Goal: Information Seeking & Learning: Learn about a topic

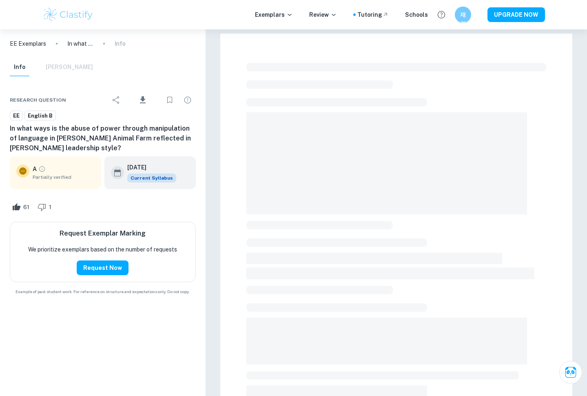
click at [65, 11] on img at bounding box center [68, 15] width 52 height 16
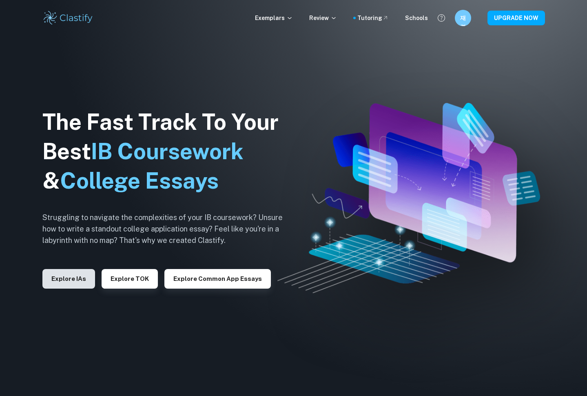
click at [86, 269] on button "Explore IAs" at bounding box center [68, 279] width 53 height 20
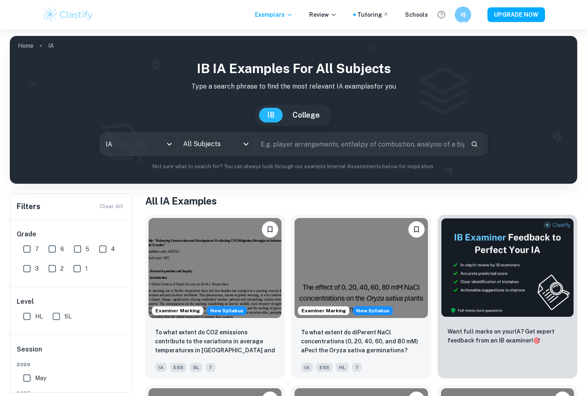
click at [141, 120] on div "IB College" at bounding box center [293, 114] width 555 height 21
click at [141, 143] on body "We value your privacy We use cookies to enhance your browsing experience, serve…" at bounding box center [293, 227] width 587 height 396
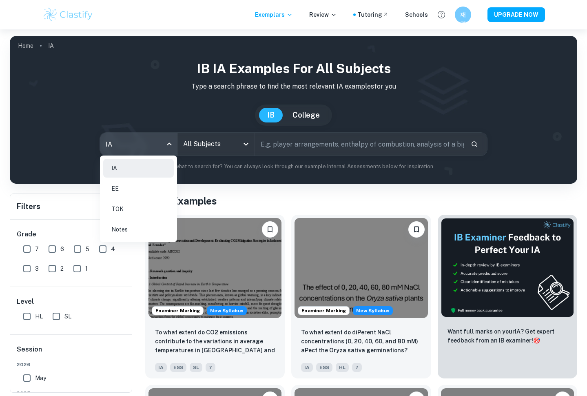
click at [142, 191] on li "EE" at bounding box center [138, 188] width 71 height 19
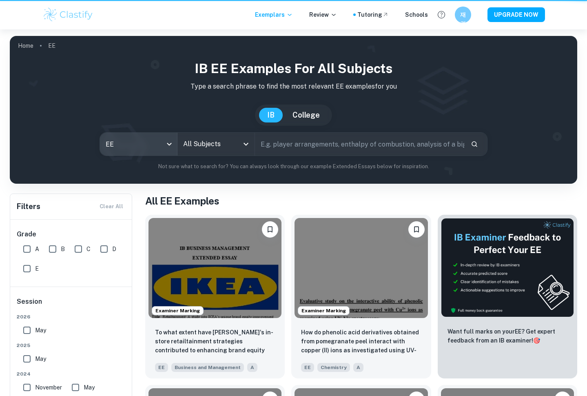
type input "ee"
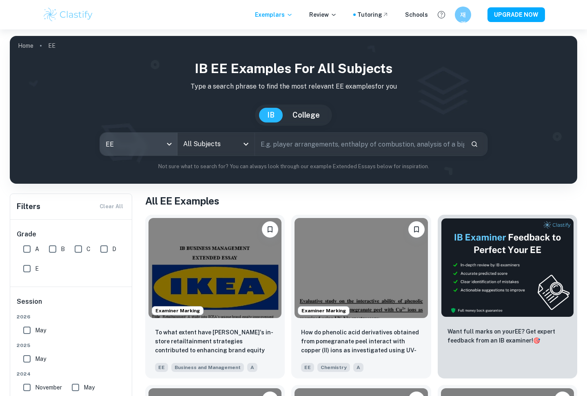
click at [211, 151] on input "All Subjects" at bounding box center [210, 144] width 58 height 16
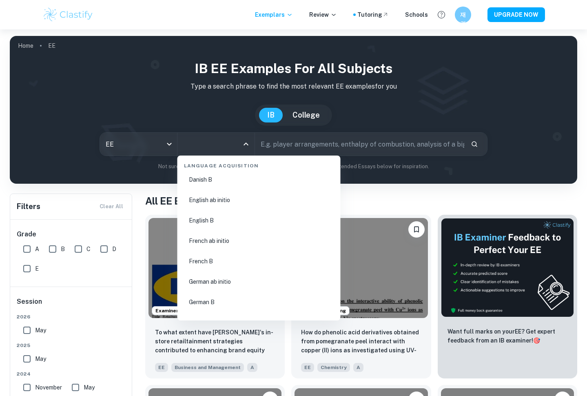
scroll to position [592, 0]
click at [222, 220] on li "English B" at bounding box center [259, 220] width 157 height 19
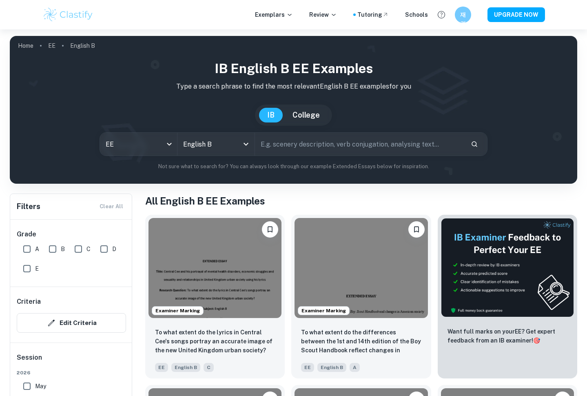
click at [28, 245] on input "A" at bounding box center [27, 249] width 16 height 16
checkbox input "true"
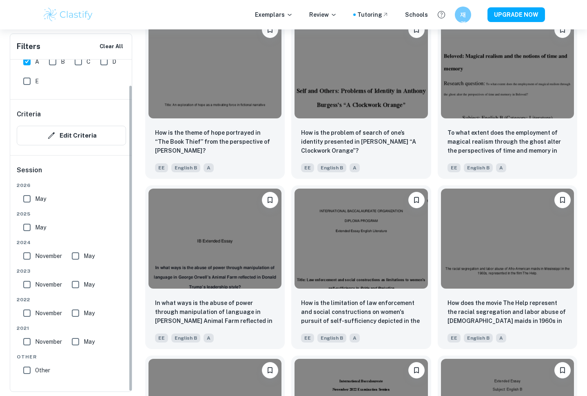
scroll to position [917, 0]
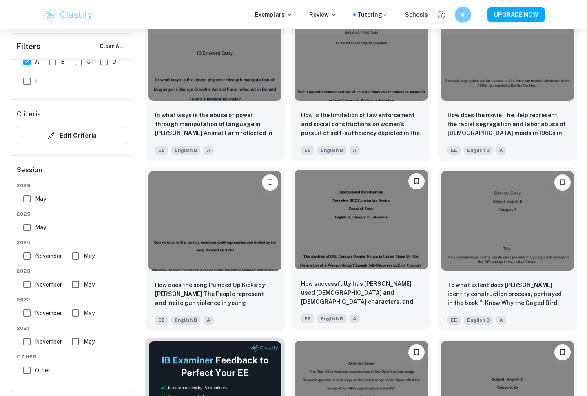
click at [349, 226] on img at bounding box center [361, 220] width 133 height 100
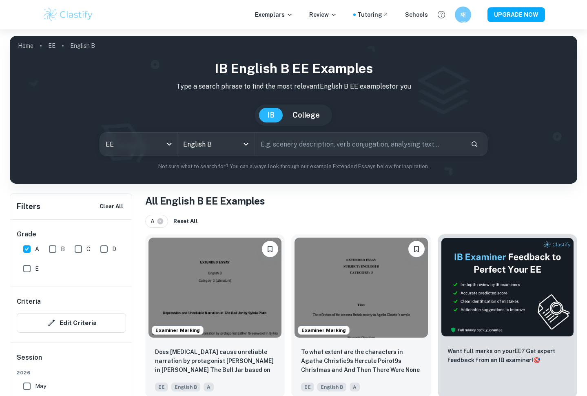
scroll to position [917, 0]
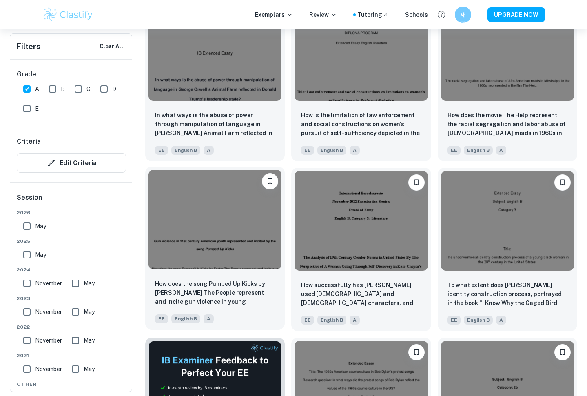
click at [257, 236] on img at bounding box center [215, 220] width 133 height 100
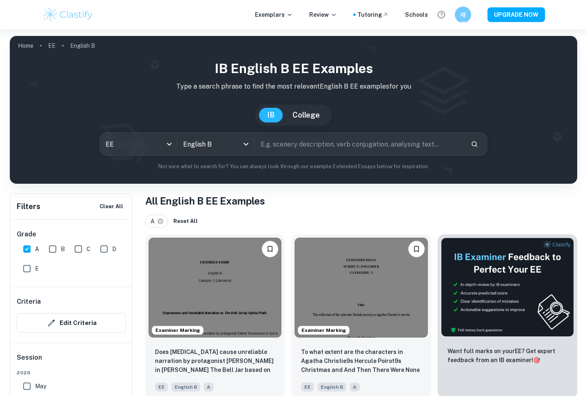
scroll to position [917, 0]
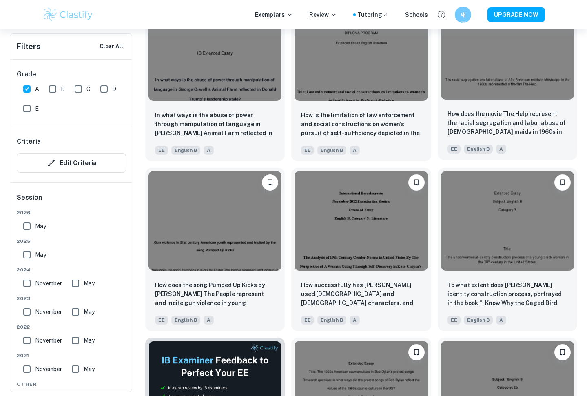
click at [523, 73] on img at bounding box center [507, 50] width 133 height 100
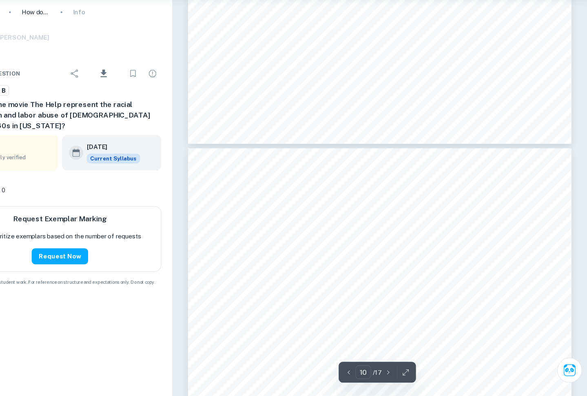
scroll to position [4588, 0]
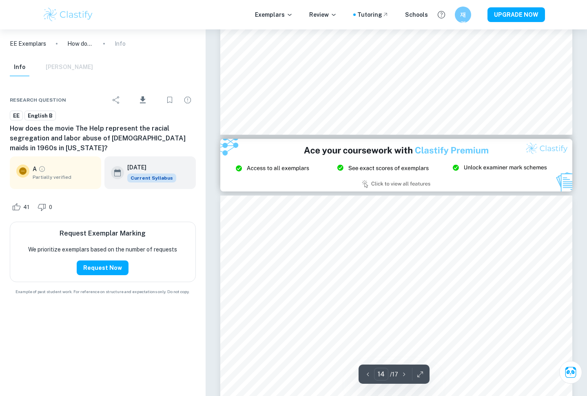
type input "15"
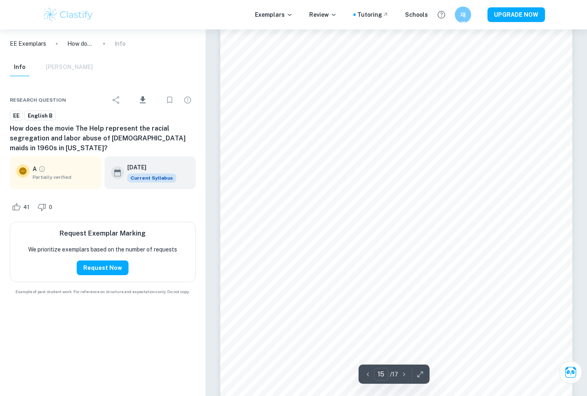
scroll to position [7347, 0]
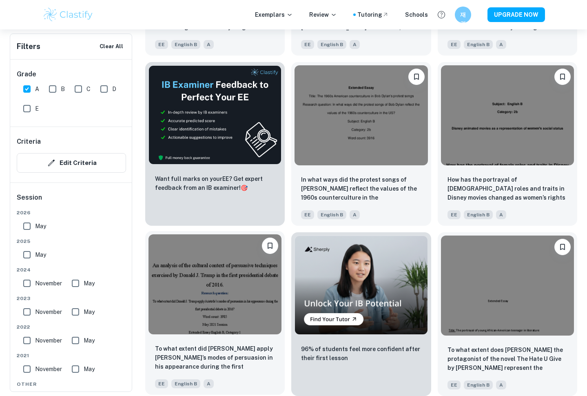
scroll to position [1193, 0]
click at [240, 283] on img at bounding box center [215, 284] width 133 height 100
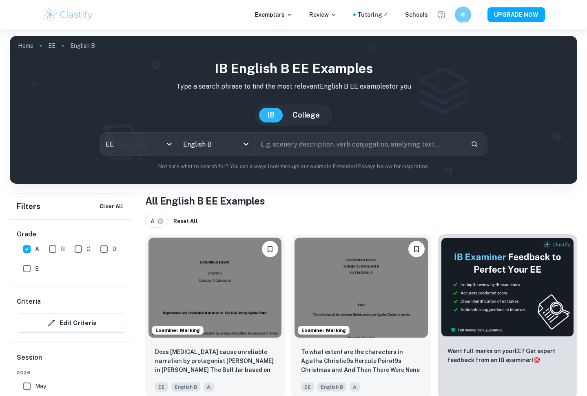
scroll to position [1193, 0]
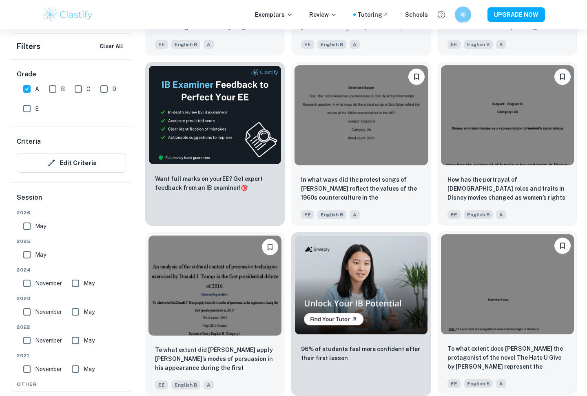
click at [517, 285] on img at bounding box center [507, 284] width 133 height 100
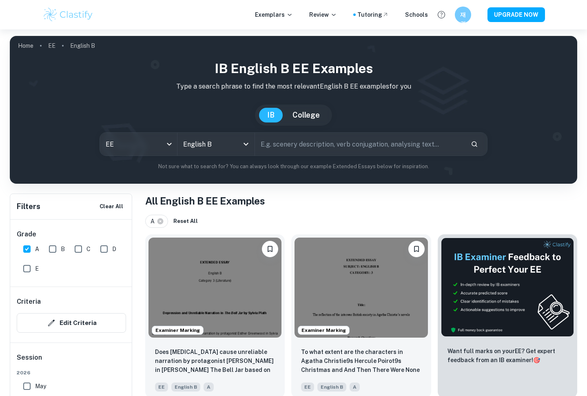
scroll to position [1193, 0]
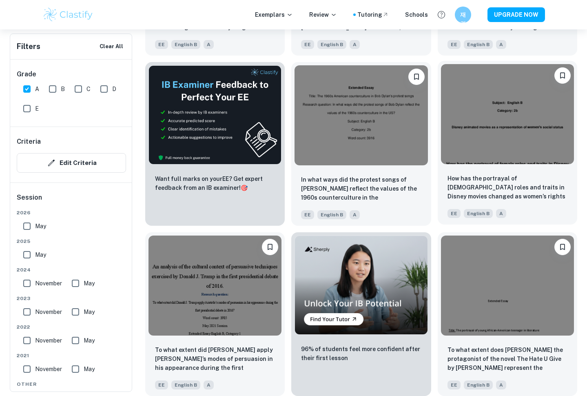
click at [492, 160] on img at bounding box center [507, 114] width 133 height 100
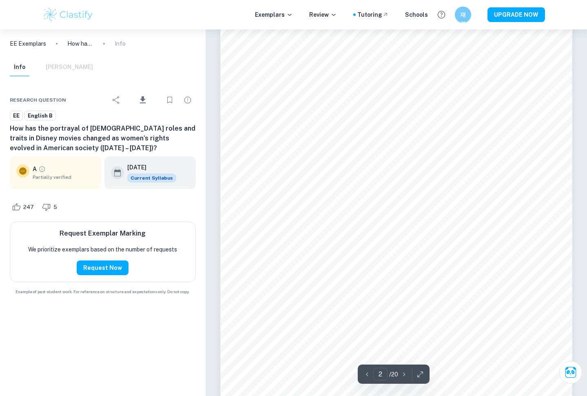
scroll to position [550, 0]
type input "20"
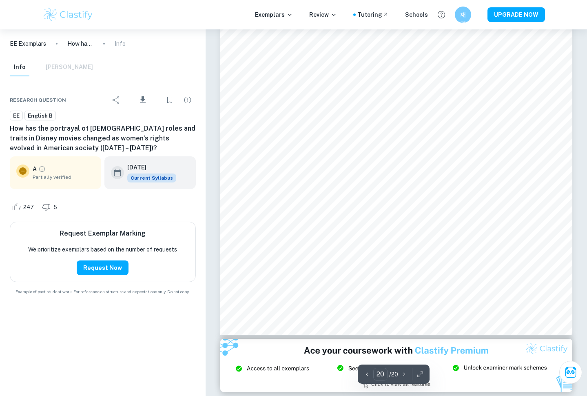
scroll to position [9976, 0]
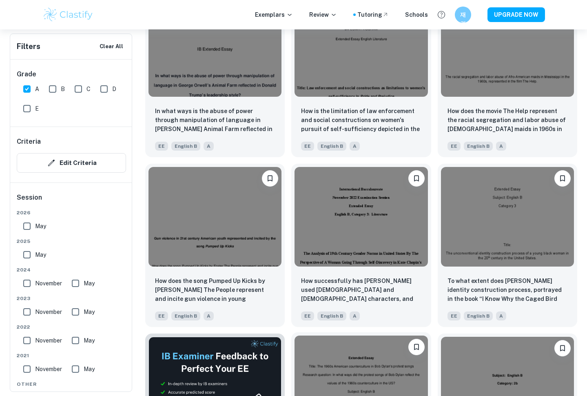
scroll to position [910, 0]
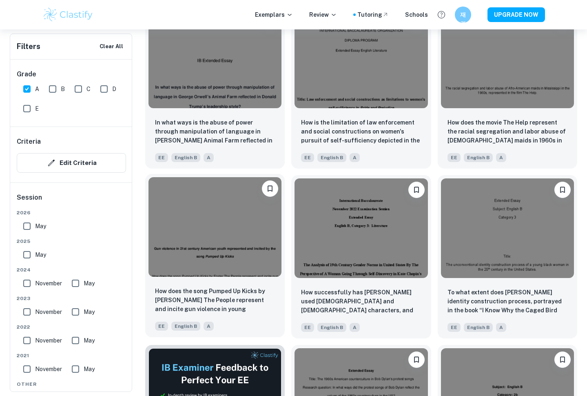
click at [265, 217] on img at bounding box center [215, 227] width 133 height 100
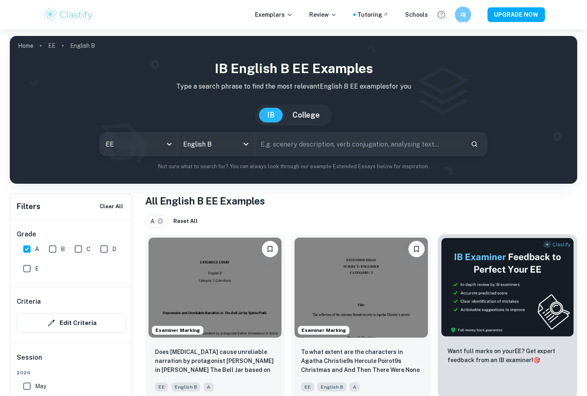
scroll to position [910, 0]
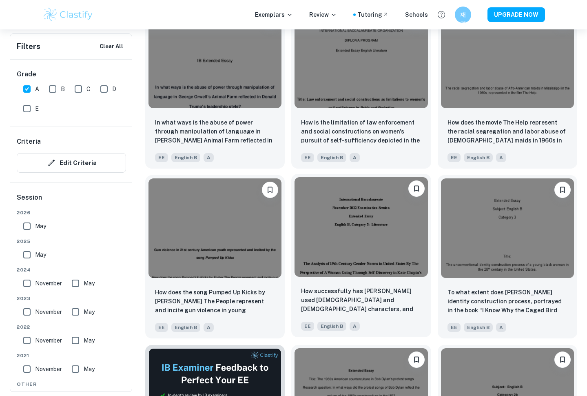
click at [364, 231] on img at bounding box center [361, 227] width 133 height 100
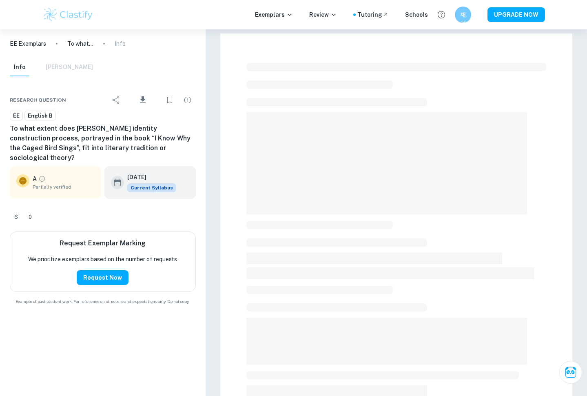
checkbox input "true"
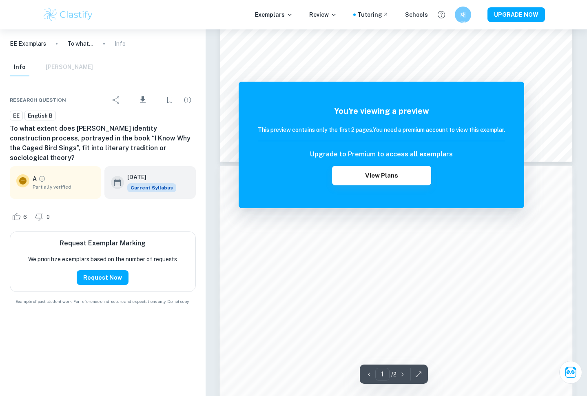
scroll to position [371, 0]
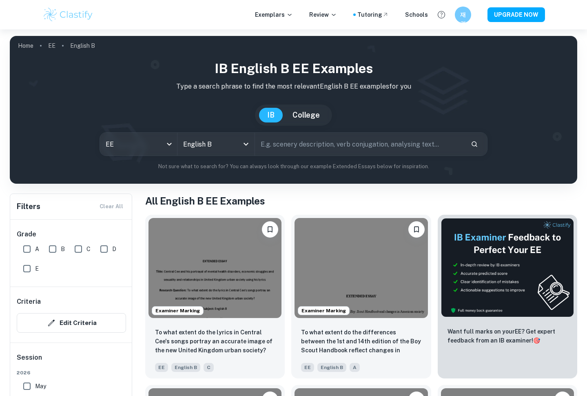
scroll to position [776, 0]
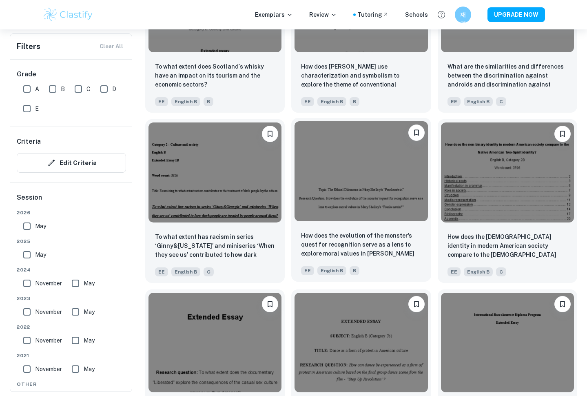
click at [362, 145] on img at bounding box center [361, 171] width 133 height 100
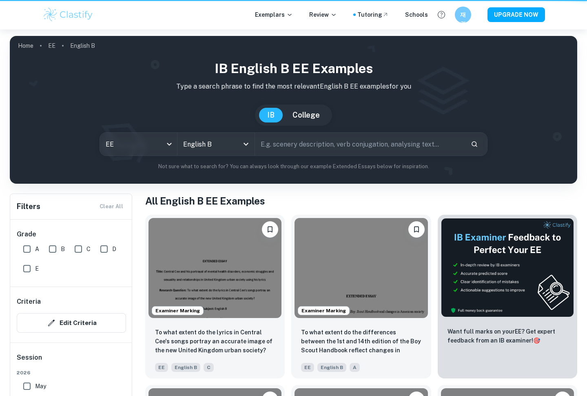
scroll to position [776, 0]
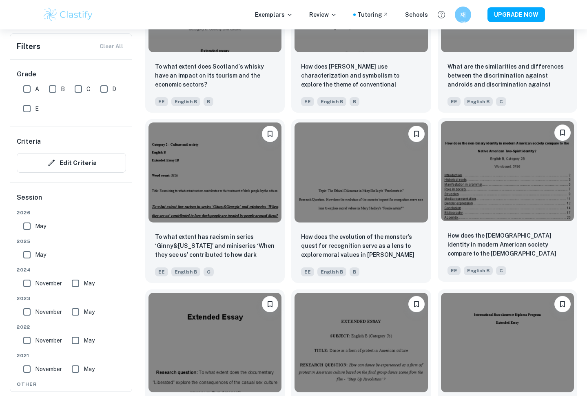
click at [509, 135] on img at bounding box center [507, 171] width 133 height 100
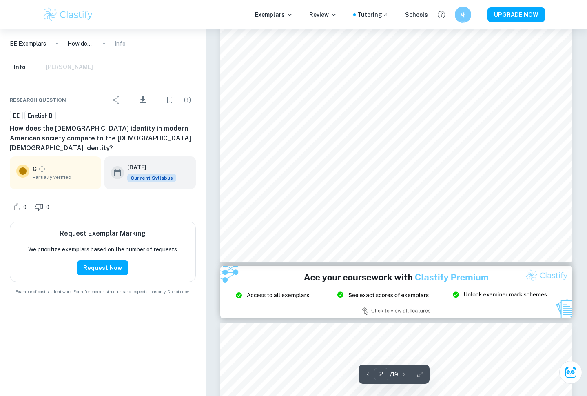
type input "1"
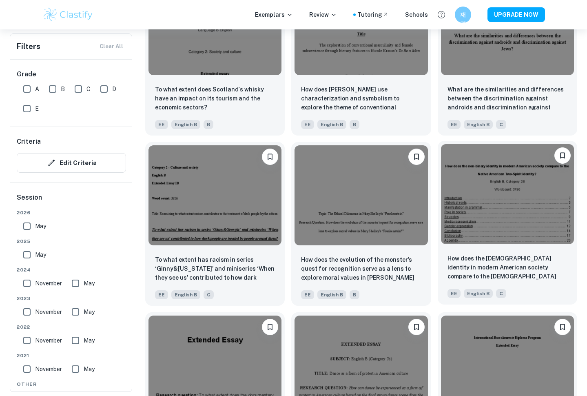
scroll to position [687, 0]
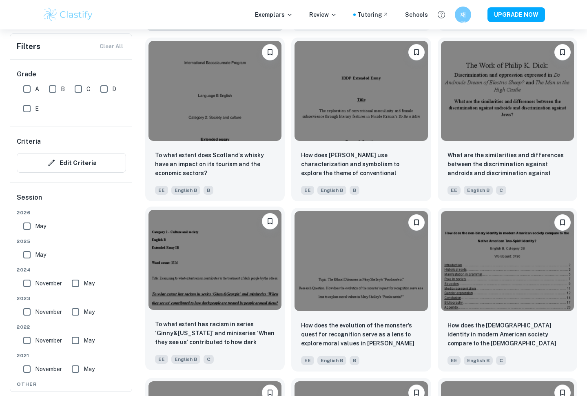
click at [261, 252] on img at bounding box center [215, 260] width 133 height 100
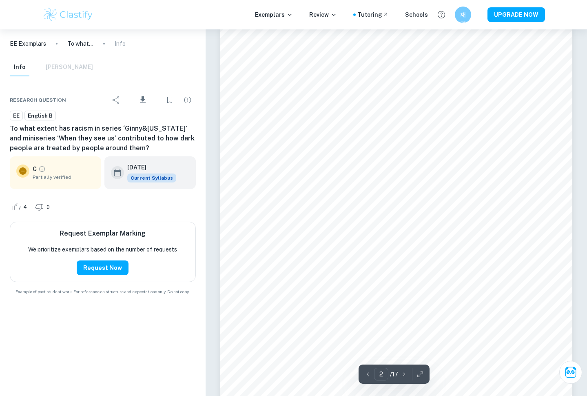
scroll to position [580, 0]
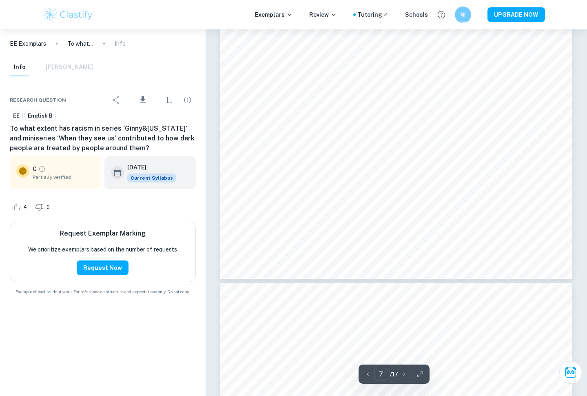
type input "8"
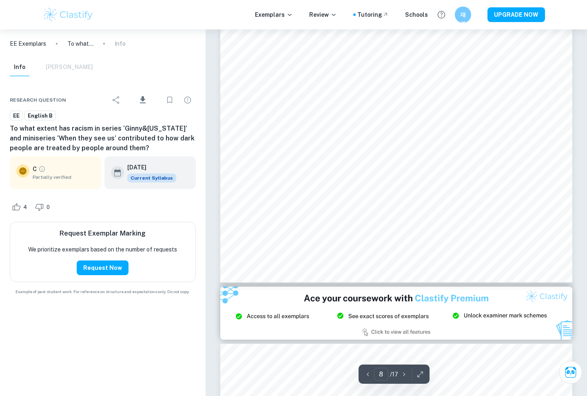
scroll to position [3936, 0]
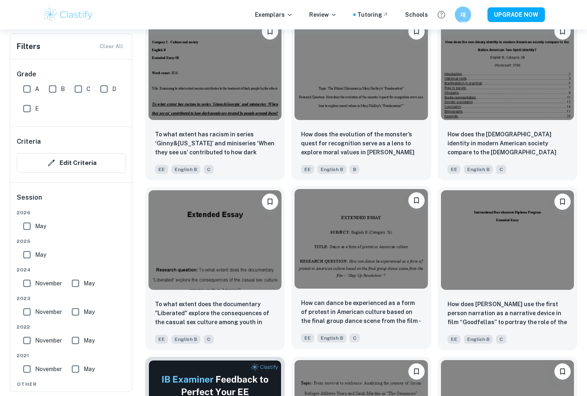
scroll to position [817, 0]
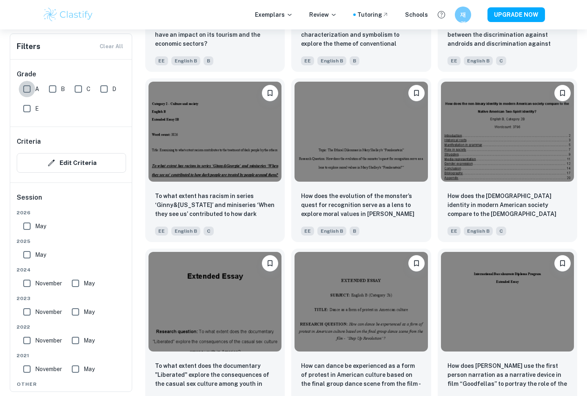
click at [22, 86] on input "A" at bounding box center [27, 89] width 16 height 16
checkbox input "true"
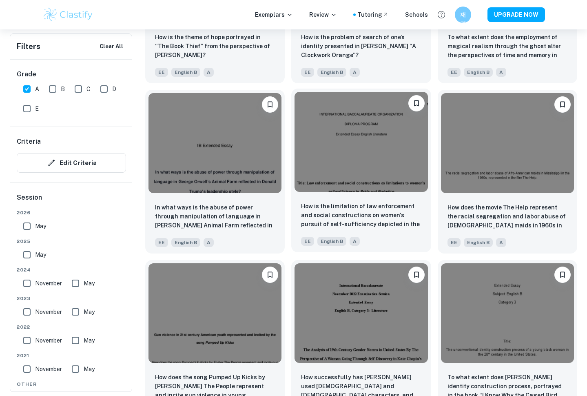
scroll to position [826, 0]
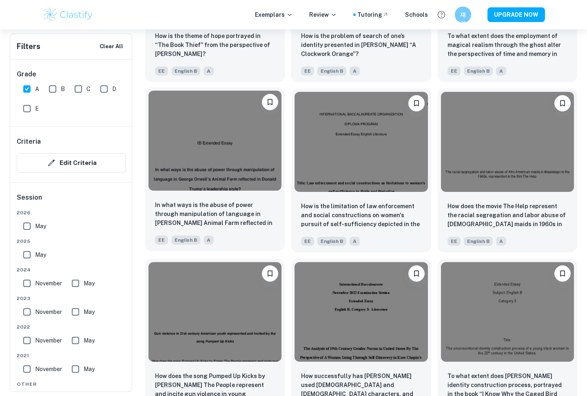
click at [247, 156] on img at bounding box center [215, 141] width 133 height 100
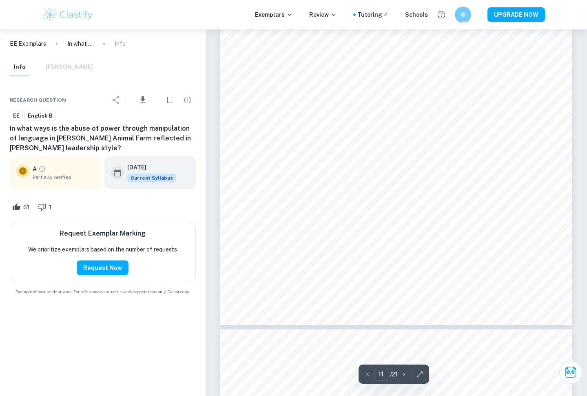
scroll to position [5407, 0]
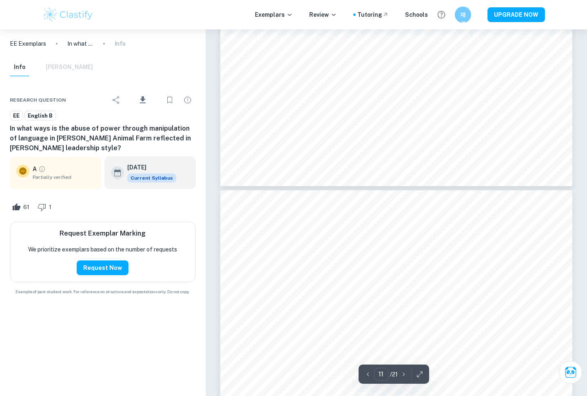
type input "12"
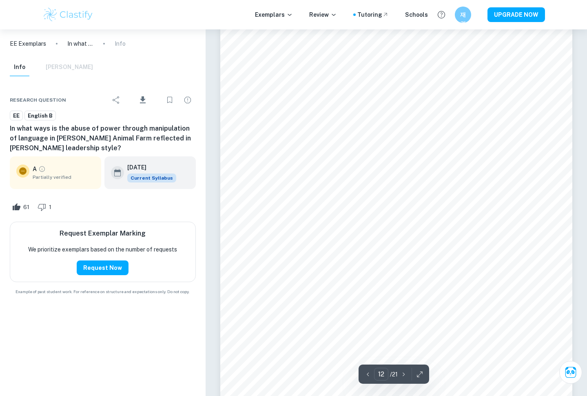
scroll to position [5768, 0]
